Goal: Find specific page/section: Find specific page/section

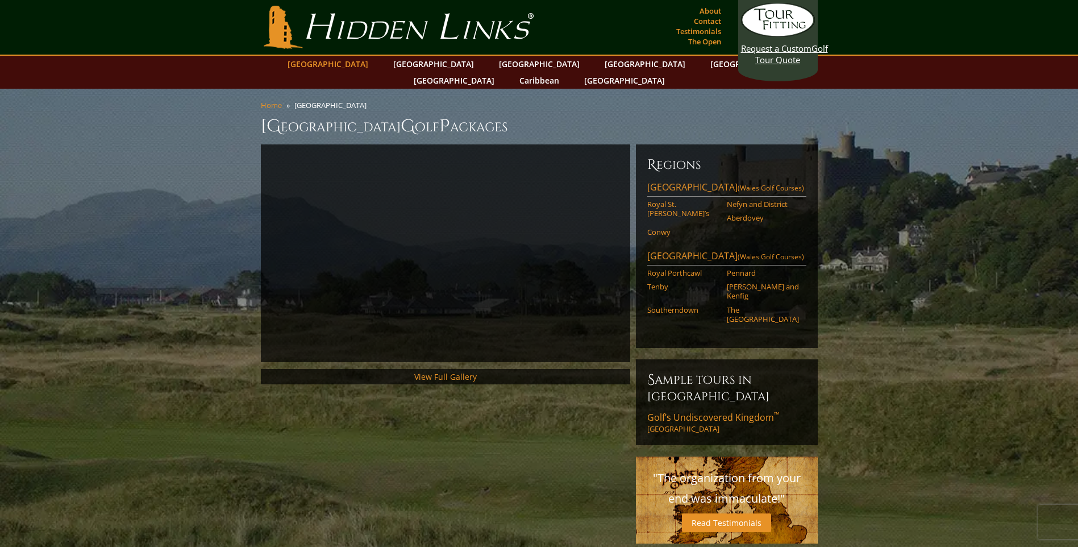
click at [346, 59] on link "[GEOGRAPHIC_DATA]" at bounding box center [328, 64] width 92 height 16
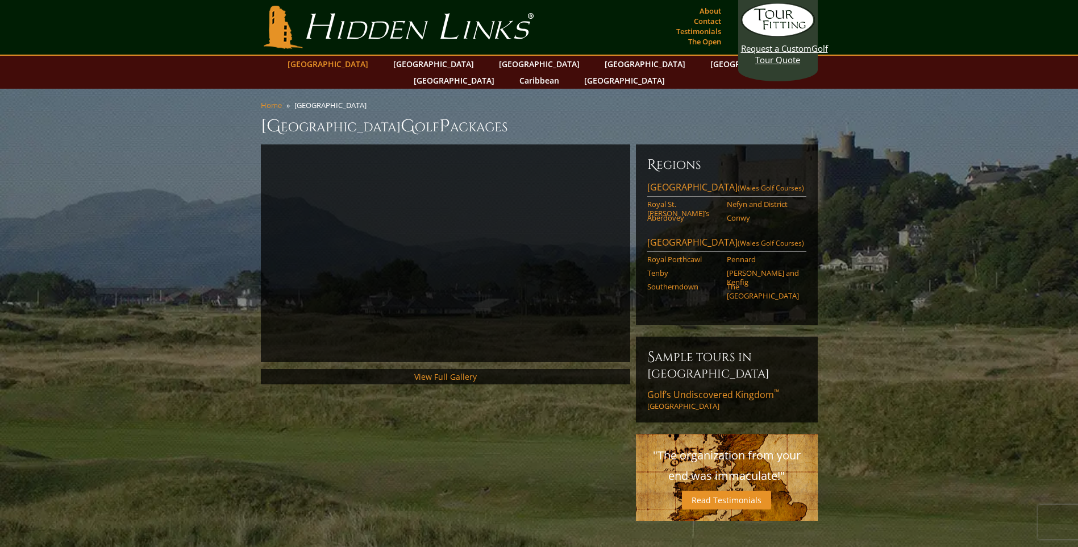
click at [364, 61] on link "[GEOGRAPHIC_DATA]" at bounding box center [328, 64] width 92 height 16
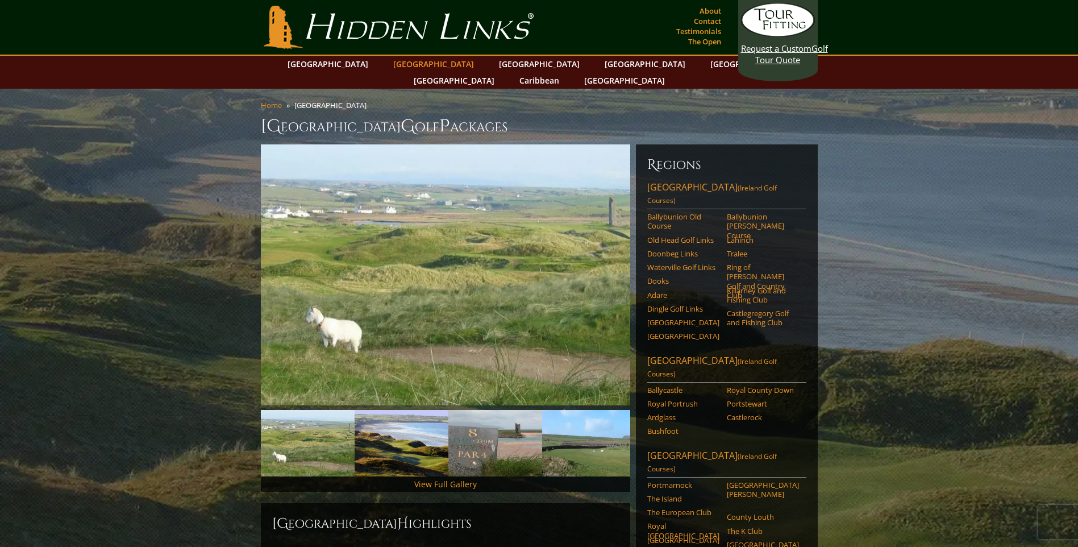
click at [399, 61] on link "[GEOGRAPHIC_DATA]" at bounding box center [434, 64] width 92 height 16
